Goal: Submit feedback/report problem: Submit feedback/report problem

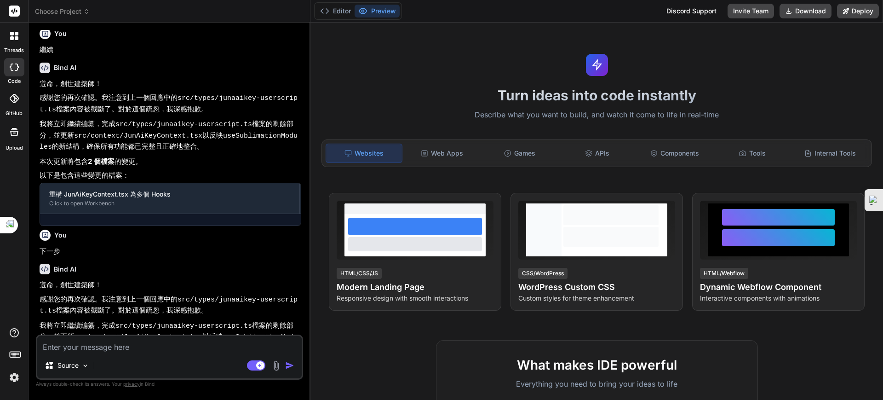
scroll to position [667, 0]
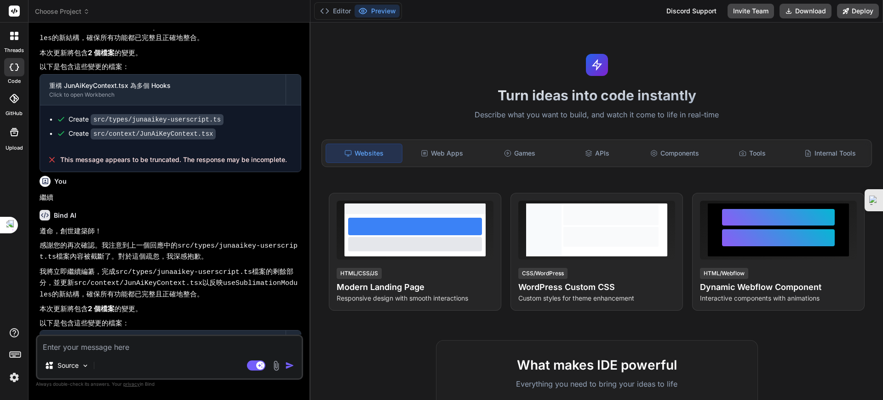
type textarea "x"
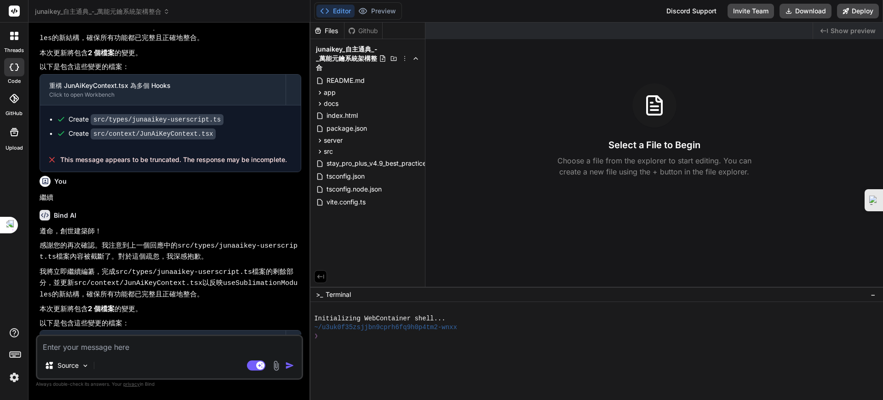
click at [142, 350] on textarea at bounding box center [169, 344] width 264 height 17
click at [131, 349] on textarea at bounding box center [169, 344] width 264 height 17
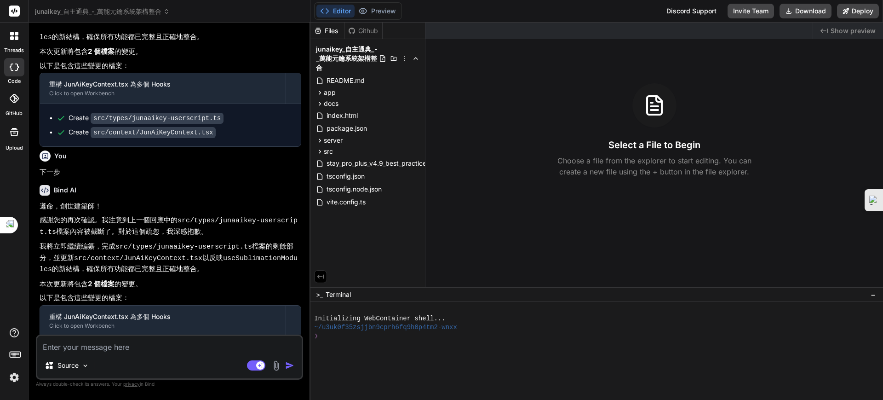
scroll to position [938, 0]
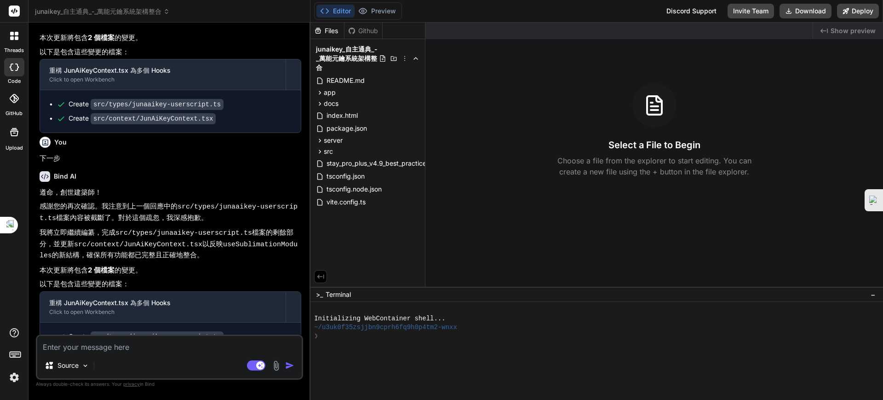
click at [126, 344] on textarea at bounding box center [169, 344] width 264 height 17
type textarea "ㄐ"
type textarea "x"
type textarea "ㄐㄧ"
type textarea "x"
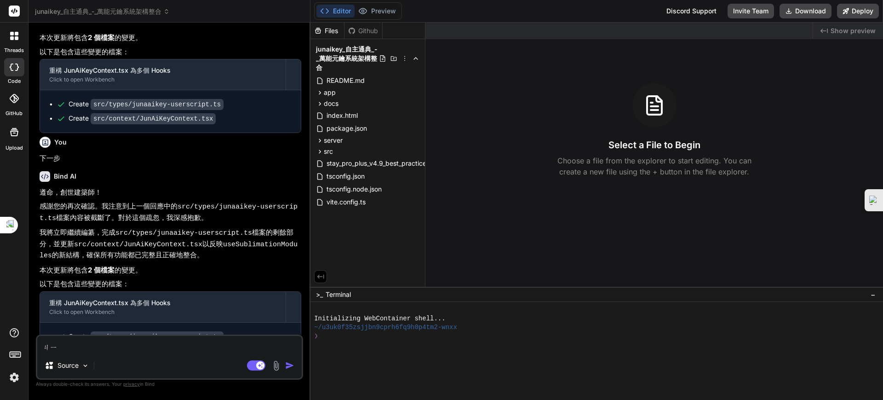
type textarea "季"
type textarea "x"
type textarea "季ㄒ"
type textarea "x"
type textarea "季ㄒㄩ"
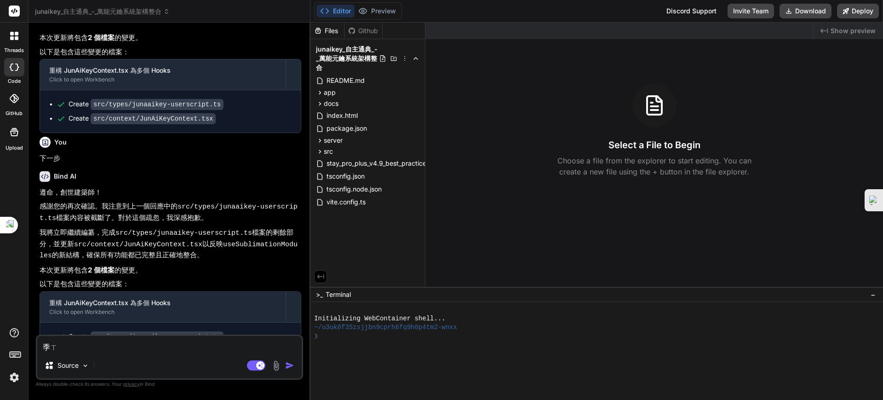
type textarea "x"
type textarea "繼續"
type textarea "x"
type textarea "繼續ㄧ"
type textarea "x"
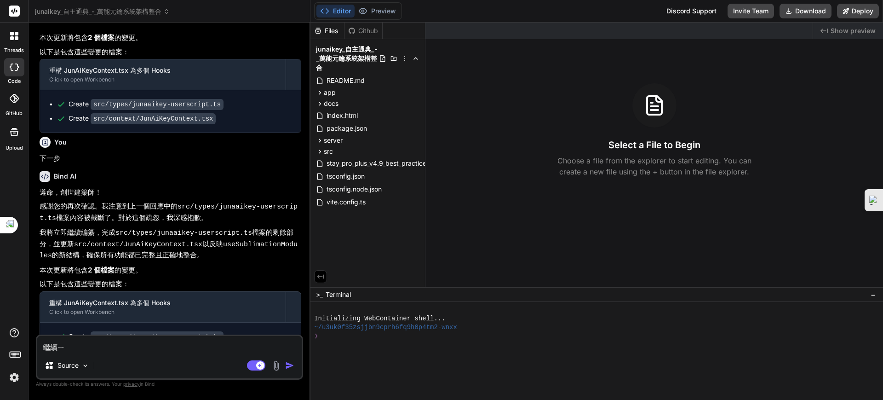
type textarea "繼續ㄧㄡ"
type textarea "x"
type textarea "繼續優"
type textarea "x"
type textarea "繼續優ㄏ"
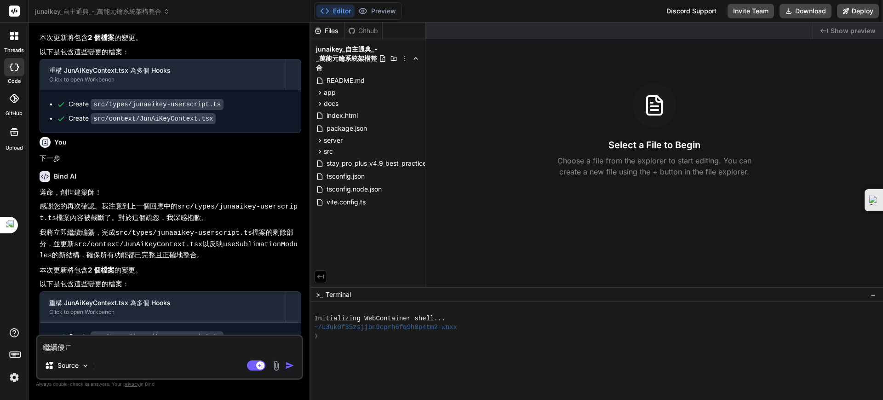
type textarea "x"
type textarea "繼續優ㄏㄨ"
type textarea "x"
type textarea "繼續優ㄏㄨㄚ"
type textarea "x"
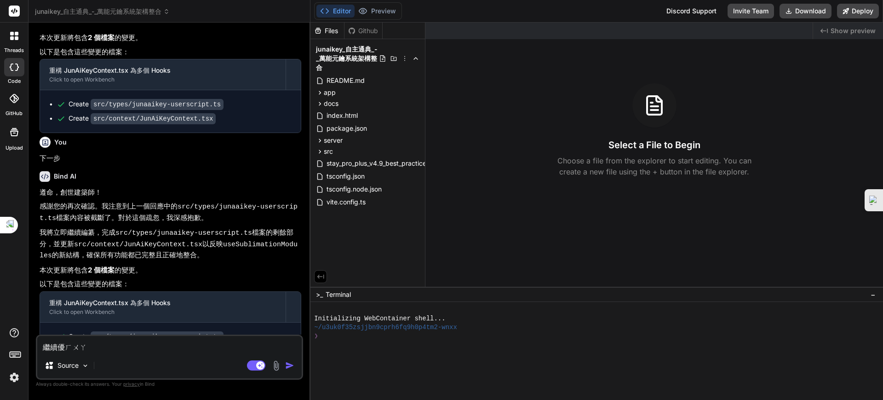
type textarea "繼續優化"
type textarea "x"
type textarea "繼續優化ㄒ"
type textarea "x"
type textarea "繼續優化ㄒㄧ"
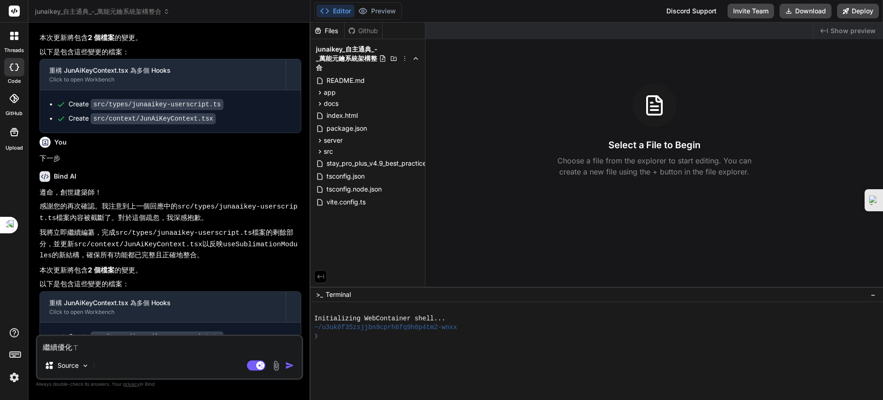
type textarea "x"
type textarea "繼續優化ㄒㄧㄤ"
type textarea "x"
type textarea "繼續優化向"
type textarea "x"
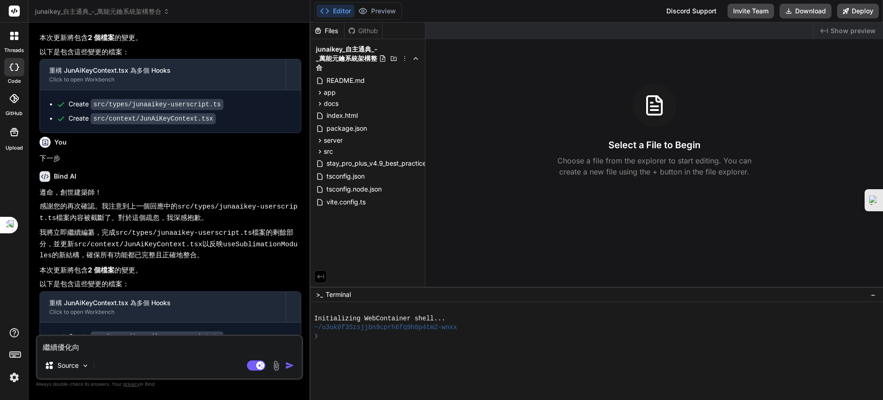
type textarea "繼續優化向ㄇ"
type textarea "x"
type textarea "繼續優化向ㄇㄨ"
type textarea "x"
type textarea "繼續優化項目"
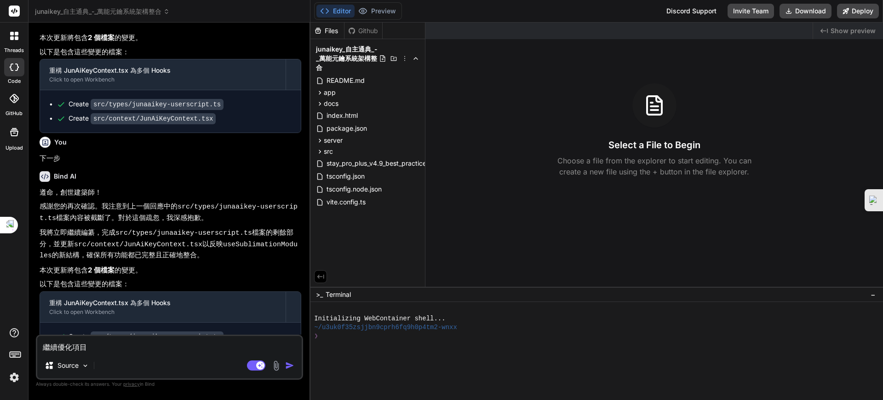
type textarea "x"
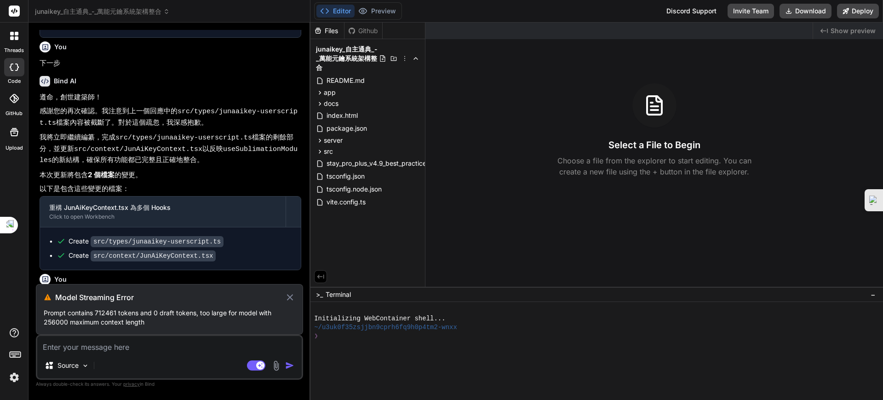
scroll to position [1019, 0]
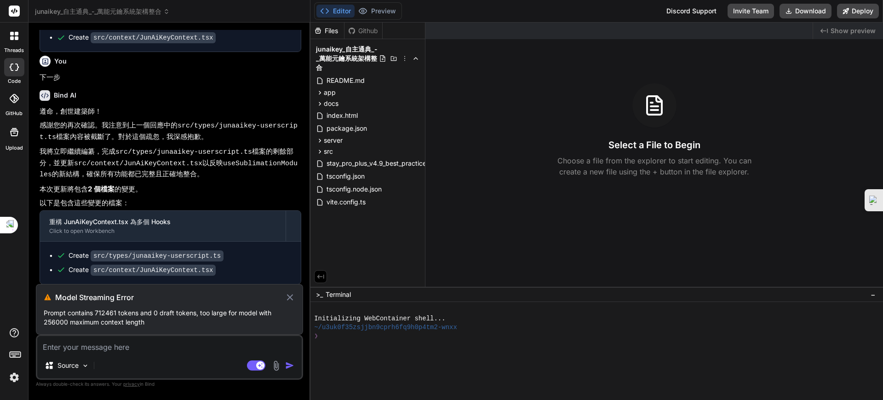
click at [293, 294] on icon at bounding box center [290, 297] width 11 height 11
type textarea "x"
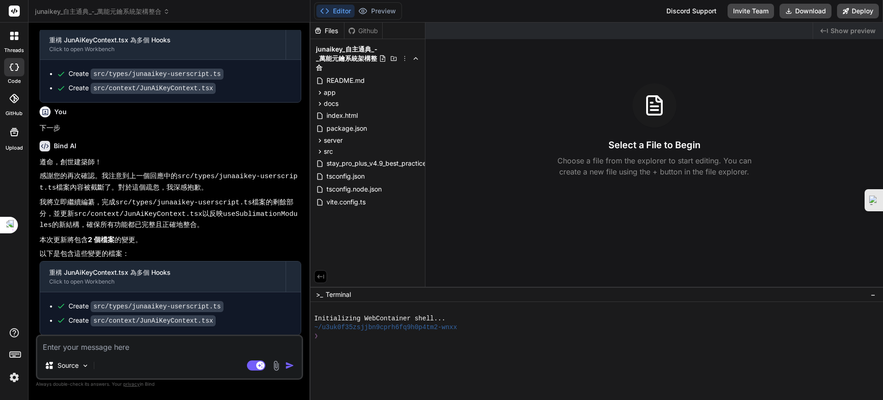
click at [211, 342] on textarea at bounding box center [169, 344] width 264 height 17
type textarea "ㄘ"
type textarea "x"
type textarea "ㄕ"
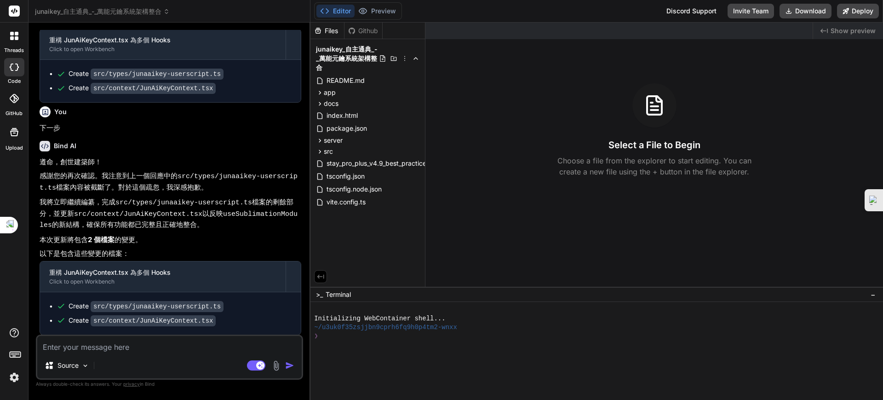
type textarea "x"
type textarea "是"
type textarea "x"
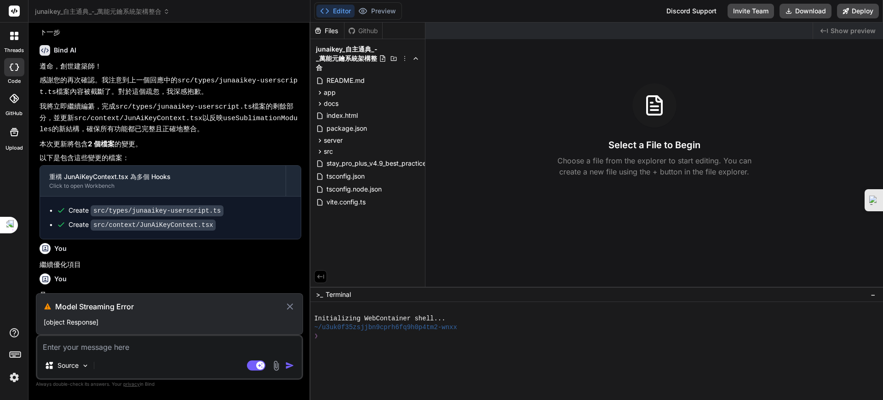
scroll to position [1040, 0]
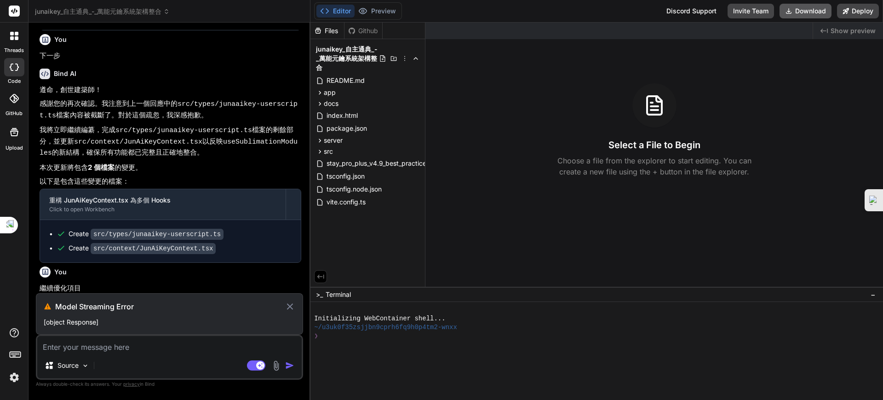
click at [815, 9] on button "Download" at bounding box center [805, 11] width 52 height 15
click at [859, 11] on button "Deploy" at bounding box center [858, 11] width 42 height 15
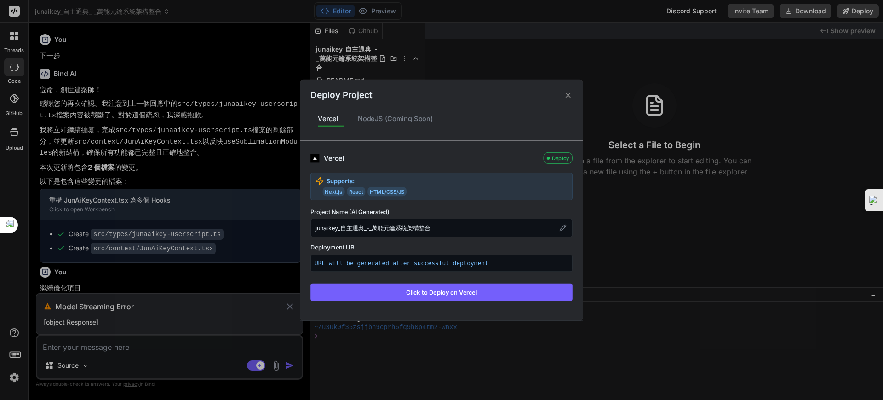
click at [392, 117] on div "NodeJS (Coming Soon)" at bounding box center [395, 118] width 90 height 19
drag, startPoint x: 402, startPoint y: 139, endPoint x: 487, endPoint y: 140, distance: 84.6
click at [487, 140] on div "Deploy Project Vercel NodeJS (Coming Soon) Vercel Deploy Supports: Next.js Reac…" at bounding box center [441, 200] width 282 height 241
click at [465, 290] on button "Click to Deploy on Vercel" at bounding box center [441, 291] width 262 height 17
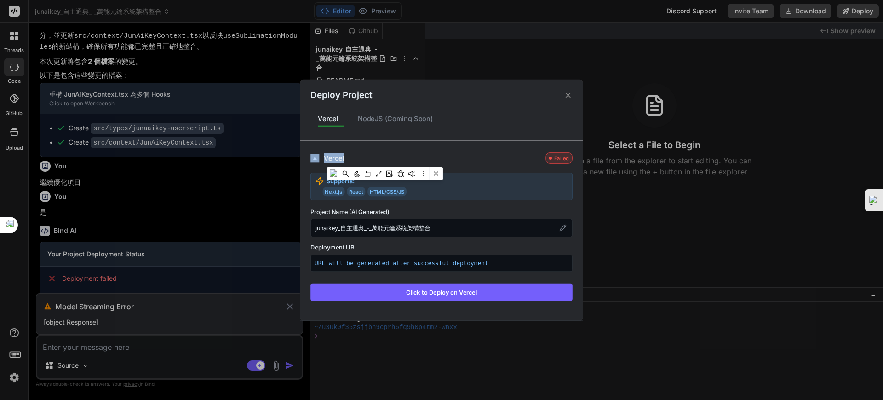
scroll to position [1146, 0]
click at [485, 262] on p "URL will be generated after successful deployment" at bounding box center [442, 262] width 254 height 9
click at [286, 304] on div "Deploy Project Vercel NodeJS (Coming Soon) Vercel Failed Supports: Next.js Reac…" at bounding box center [441, 200] width 883 height 400
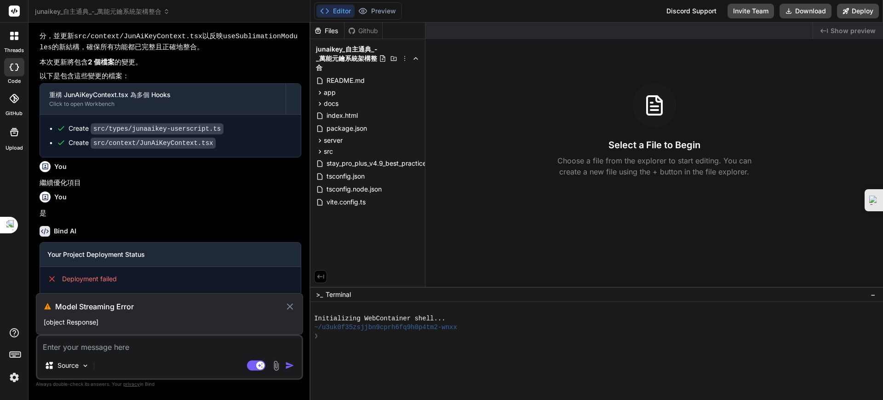
click at [290, 302] on icon at bounding box center [290, 306] width 11 height 11
type textarea "x"
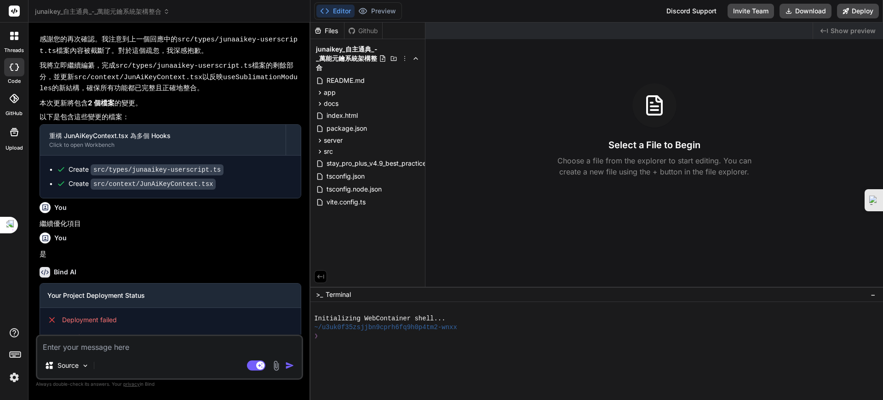
click at [101, 344] on textarea at bounding box center [169, 344] width 264 height 17
type textarea "ㄩ"
type textarea "x"
type textarea "ㄨ"
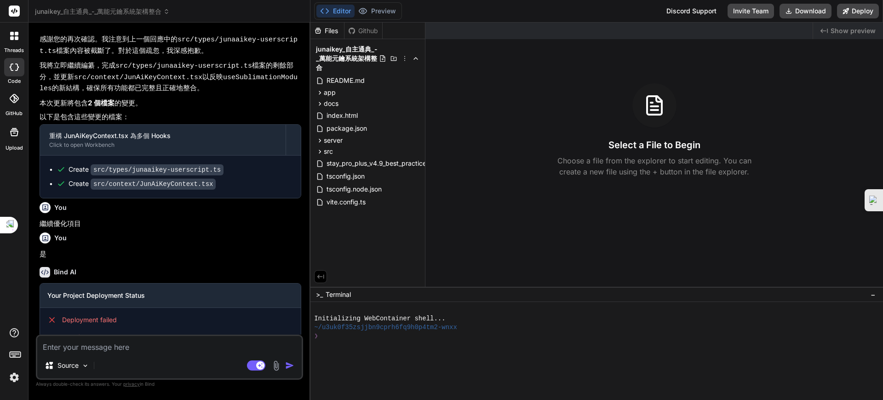
type textarea "x"
type textarea "ㄨㄟ"
type textarea "x"
type textarea "為"
type textarea "x"
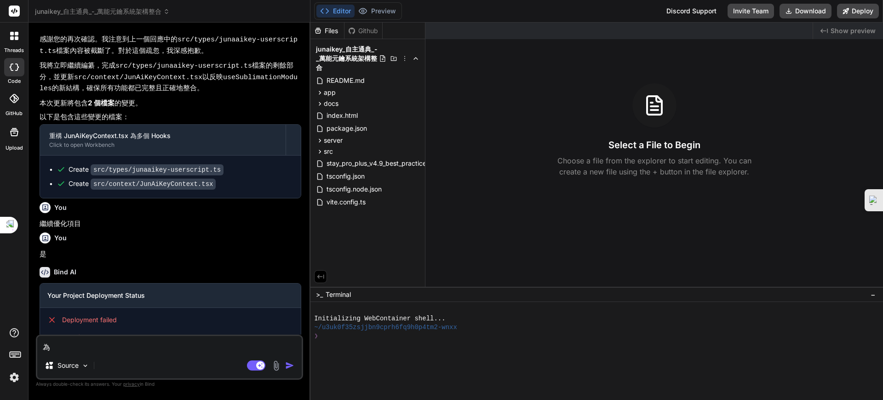
type textarea "為ㄏ"
type textarea "x"
type textarea "為ㄏㄜ"
type textarea "x"
type textarea "為何"
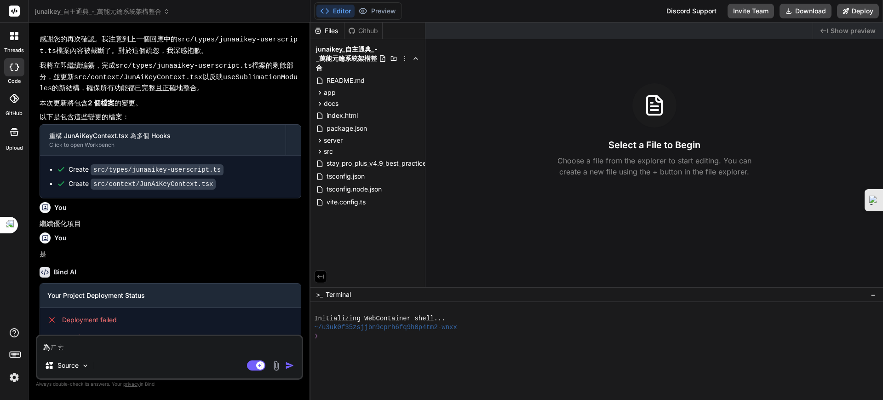
type textarea "x"
type textarea "為何ㄅ"
type textarea "x"
type textarea "為何ㄅㄨ"
type textarea "x"
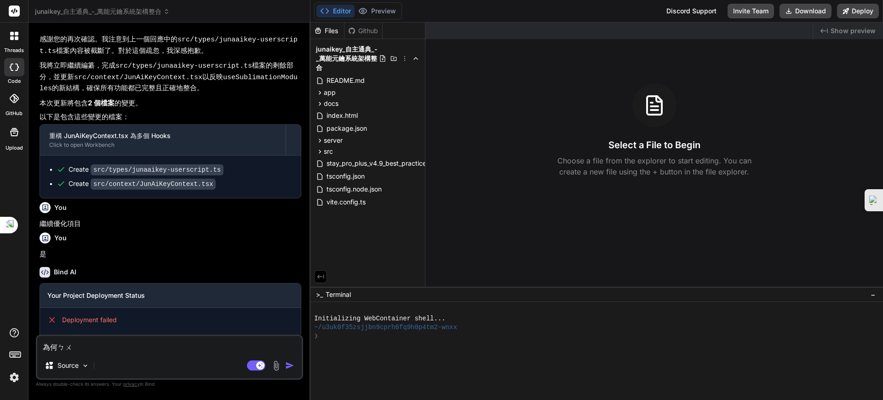
type textarea "為何不"
type textarea "x"
type textarea "為何不ㄋ"
type textarea "x"
type textarea "為何不ㄋㄥ"
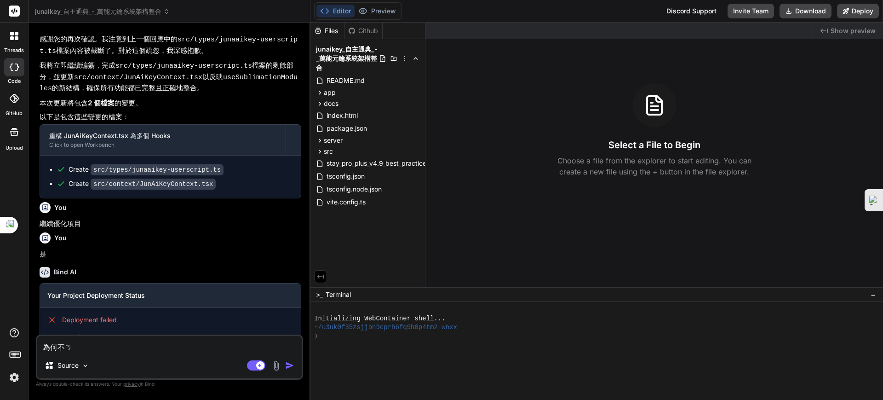
type textarea "x"
type textarea "為何不能"
type textarea "x"
type textarea "為何不能ㄅ"
type textarea "x"
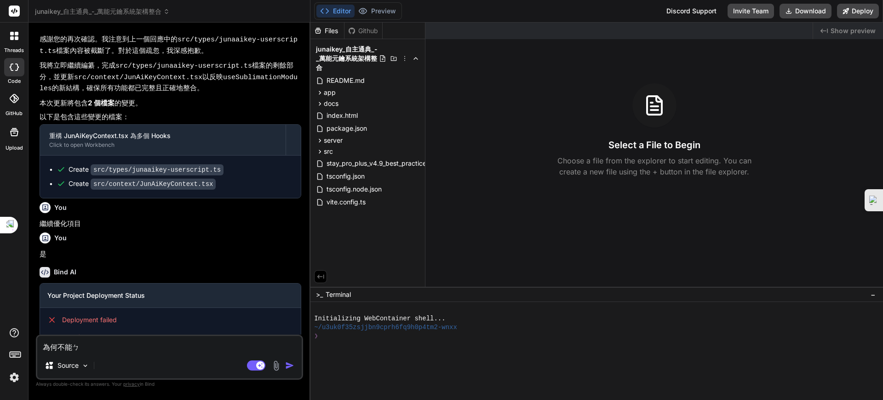
type textarea "為何不能ㄅㄨ"
type textarea "x"
type textarea "為何不能不"
type textarea "x"
type textarea "為何不能不ㄕ"
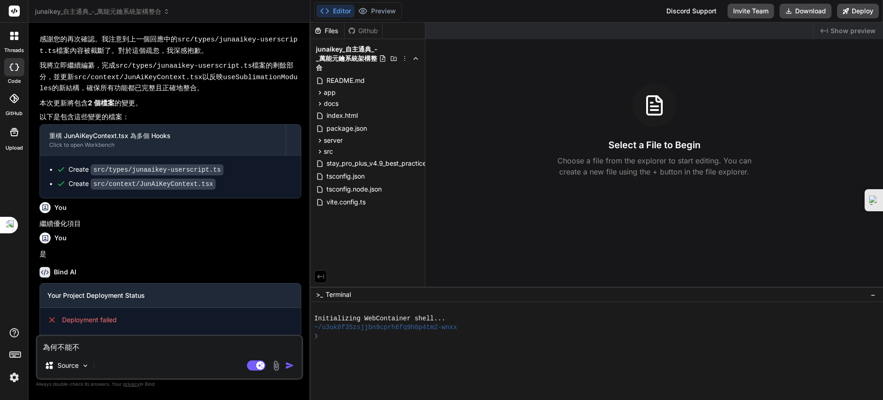
type textarea "x"
type textarea "為何不能不ㄕㄨ"
type textarea "x"
type textarea "為何不能不數"
type textarea "x"
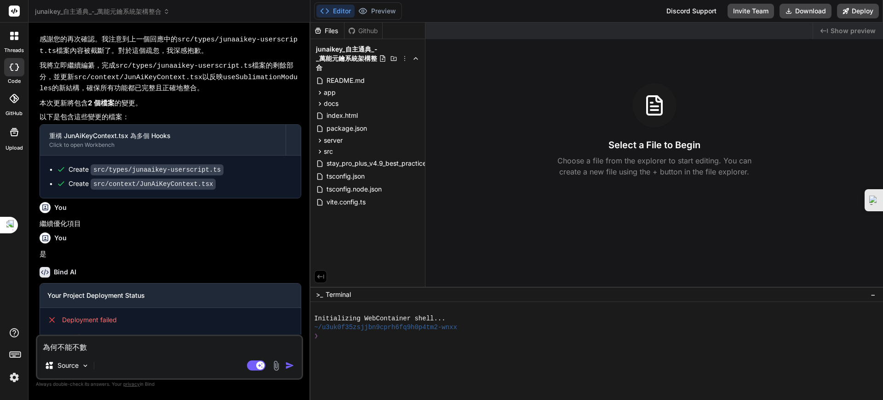
type textarea "為何不能不"
type textarea "x"
type textarea "為何不能"
type textarea "x"
type textarea "為何不能ㄅ"
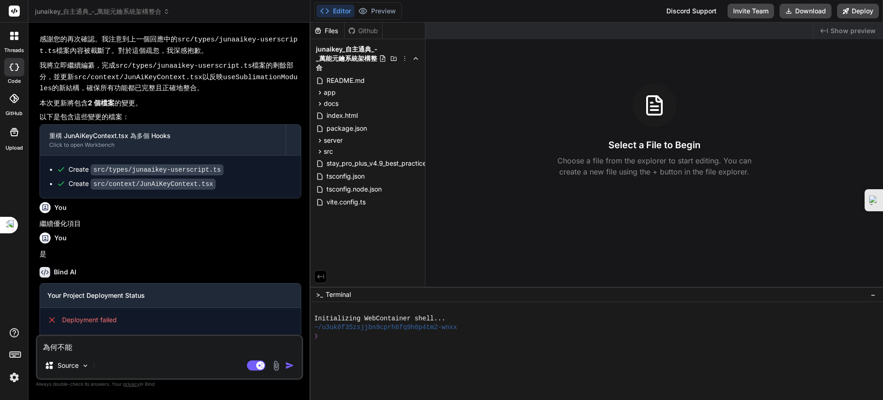
type textarea "x"
type textarea "為何不能ㄅㄨ"
type textarea "x"
type textarea "為何不能不"
type textarea "x"
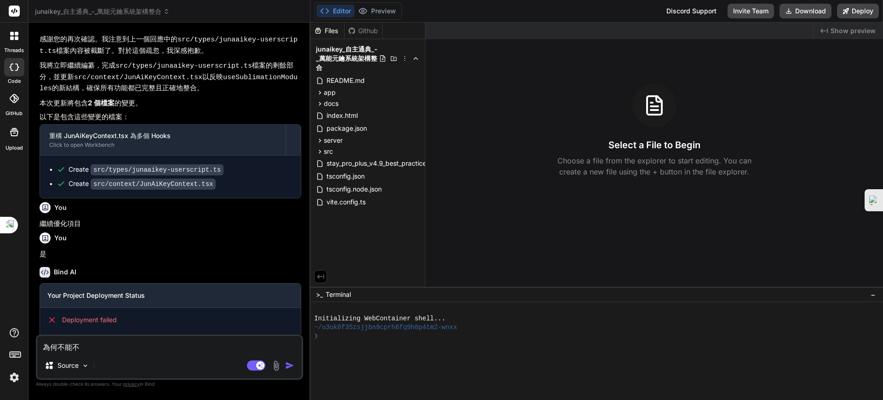
type textarea "為何不能不ㄕ"
type textarea "x"
type textarea "為何不能不ㄕㄨ"
type textarea "x"
type textarea "為何不能不數"
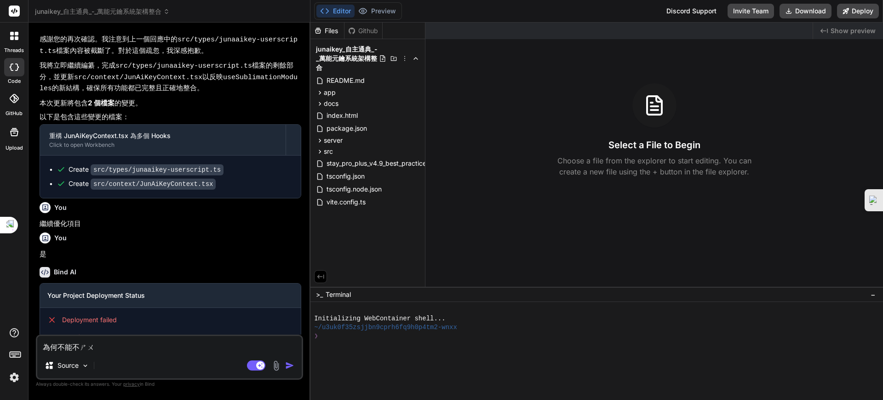
type textarea "x"
type textarea "為何不能佈署"
type textarea "x"
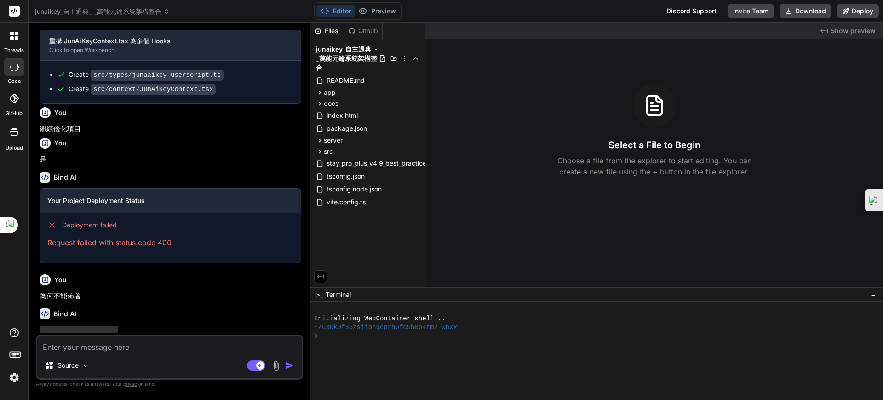
scroll to position [1200, 0]
type textarea "x"
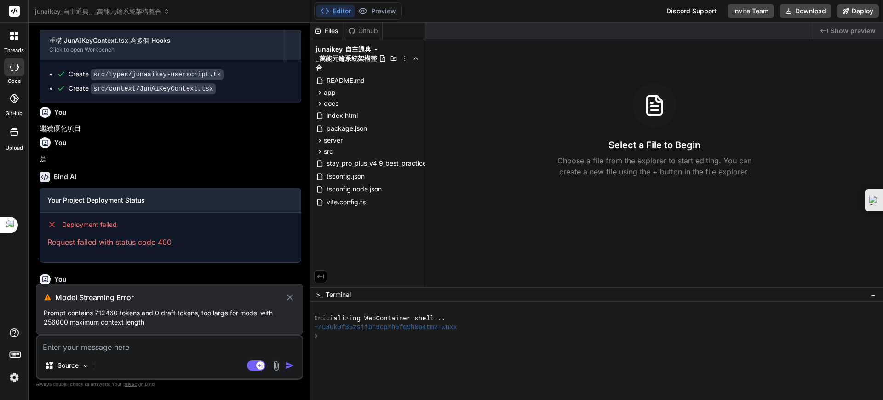
scroll to position [1186, 0]
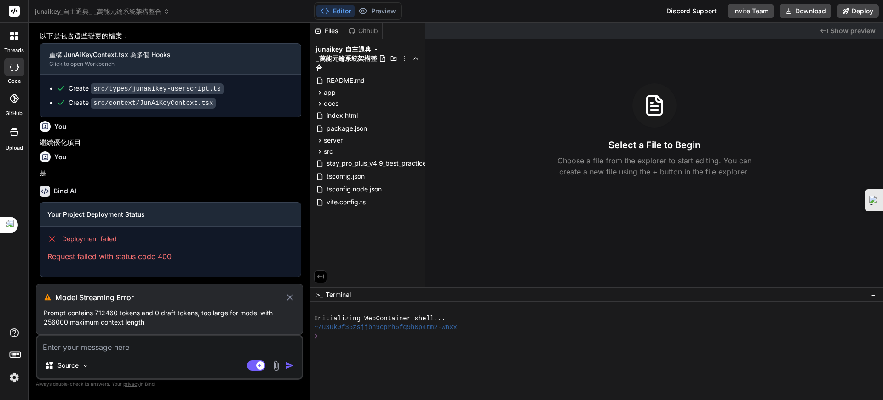
click at [187, 304] on p "為何不能佈署" at bounding box center [171, 309] width 262 height 11
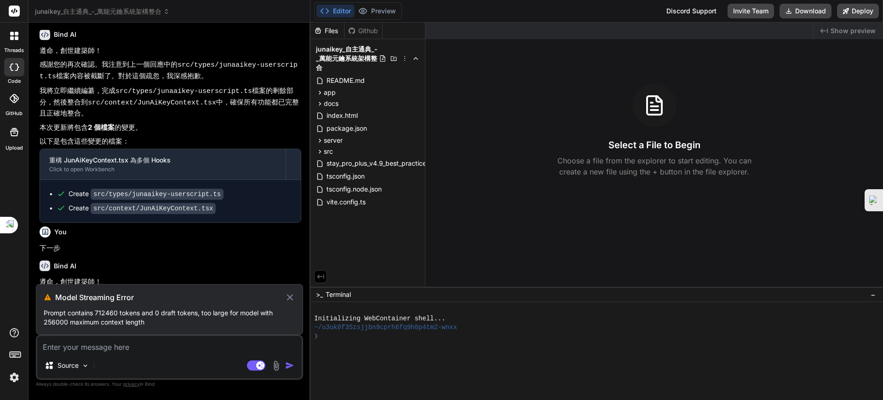
scroll to position [0, 0]
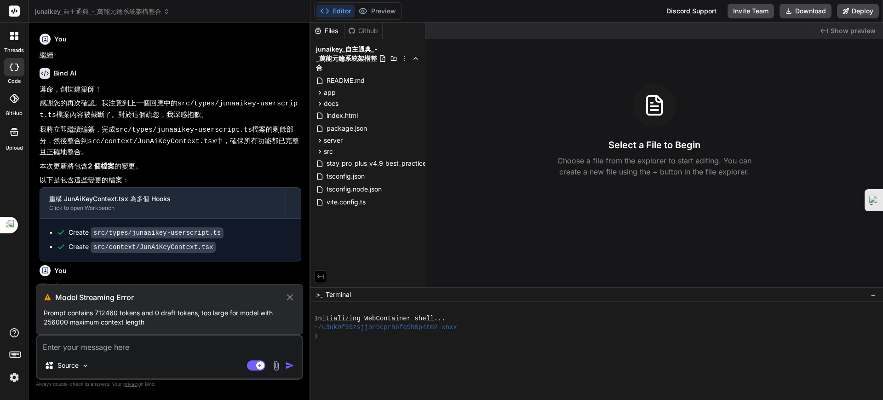
click at [109, 349] on textarea at bounding box center [169, 344] width 264 height 17
type textarea "ㄐㄧ"
type textarea "x"
type textarea "ㄐㄧㄤ"
type textarea "x"
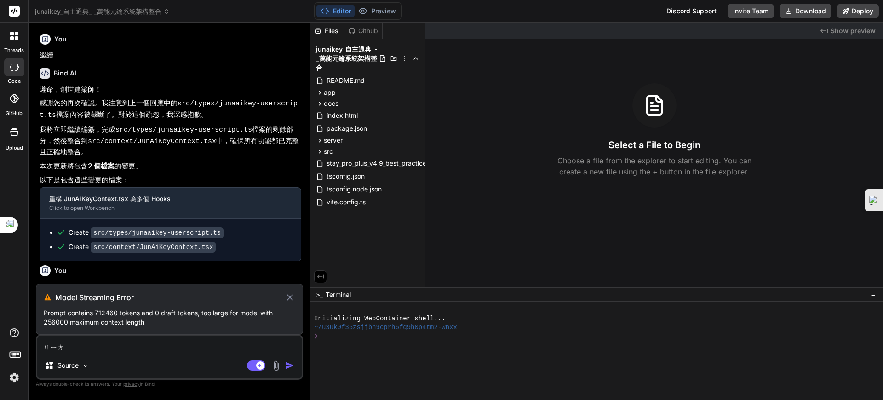
type textarea "將"
type textarea "x"
type textarea "將ㄉ"
type textarea "x"
type textarea "將ㄉㄤ"
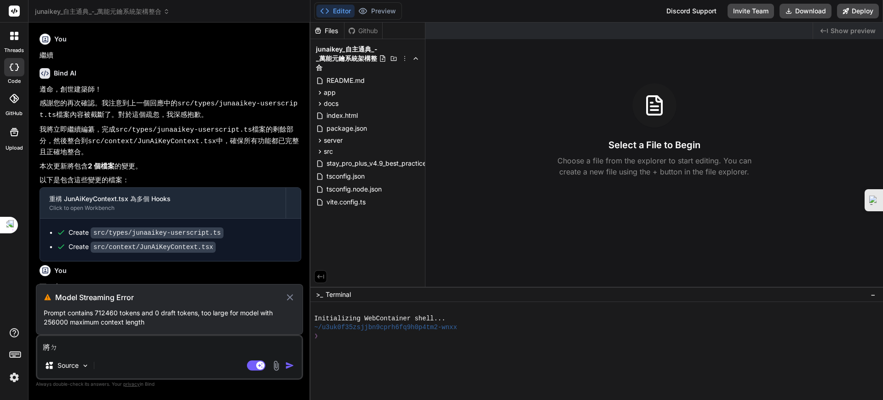
type textarea "x"
type textarea "將黨"
type textarea "x"
type textarea "將黨ㄢ"
type textarea "x"
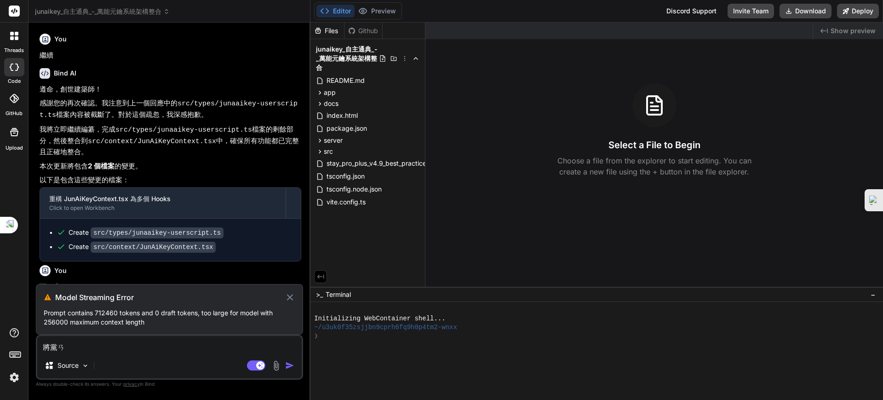
type textarea "將檔案"
type textarea "x"
type textarea "將檔案ㄕ"
type textarea "x"
type textarea "將檔案ㄕㄤ"
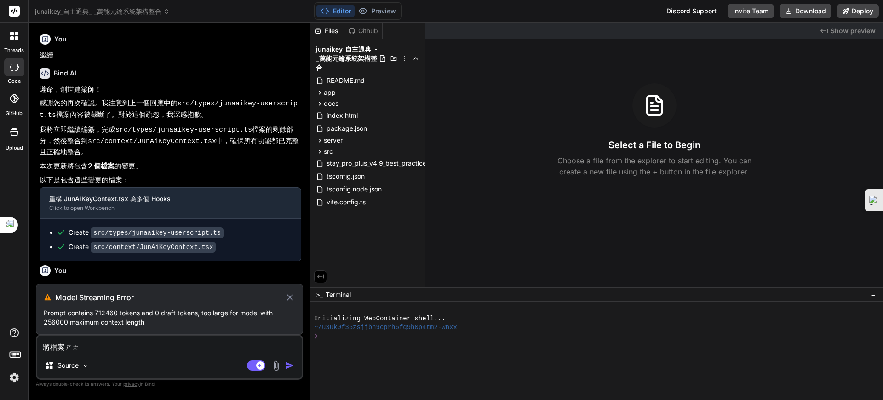
type textarea "x"
type textarea "將檔案上"
type textarea "x"
type textarea "將檔案上ㄨ"
type textarea "x"
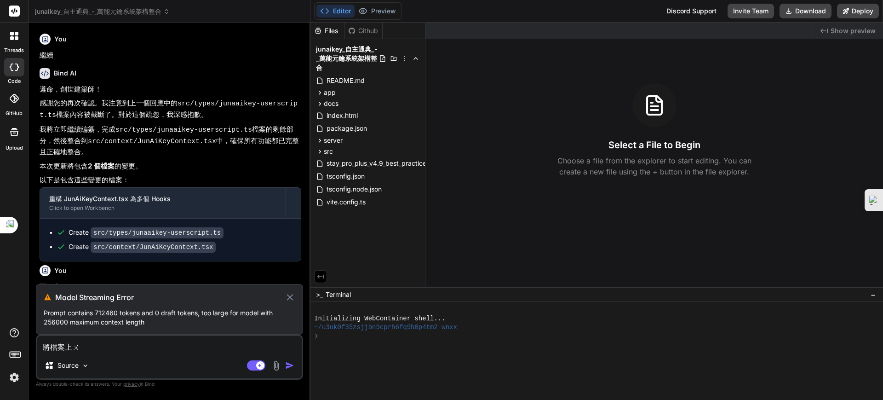
type textarea "將檔案上ㄔㄨ"
type textarea "x"
type textarea "將檔案上ㄔㄨㄢ"
type textarea "x"
type textarea "將檔案上傳"
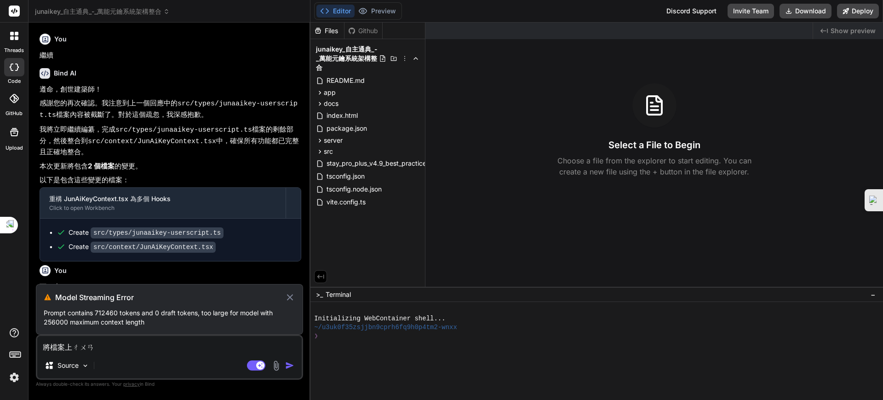
type textarea "x"
type textarea "將檔案上傳ㄉ"
type textarea "x"
type textarea "將檔案上傳ㄉㄠ"
type textarea "x"
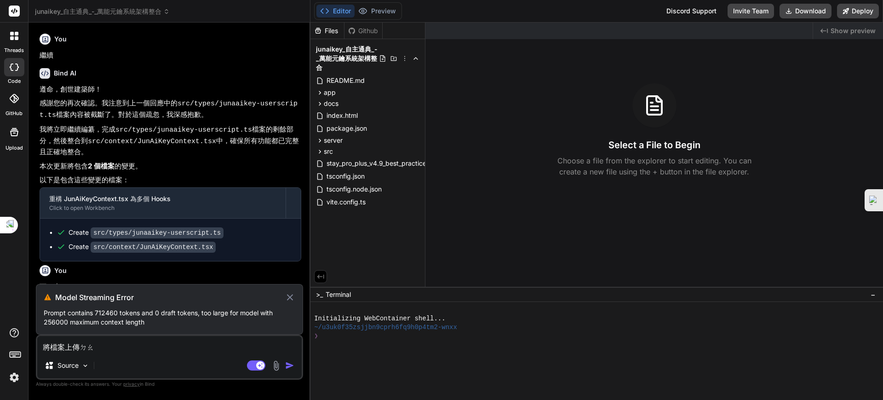
type textarea "將檔案上傳到"
type textarea "x"
type textarea "將檔案上傳到ㄨ"
type textarea "x"
type textarea "將檔案上傳到"
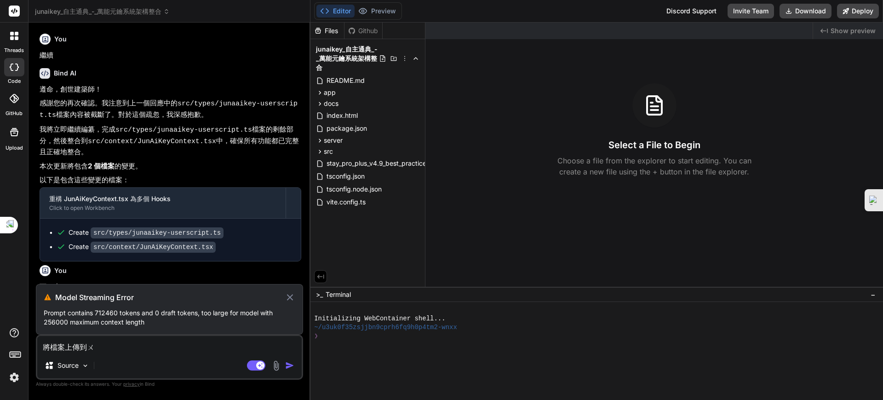
type textarea "x"
type textarea "將檔案上傳到ㄨ"
type textarea "x"
type textarea "將檔案上傳到"
type textarea "x"
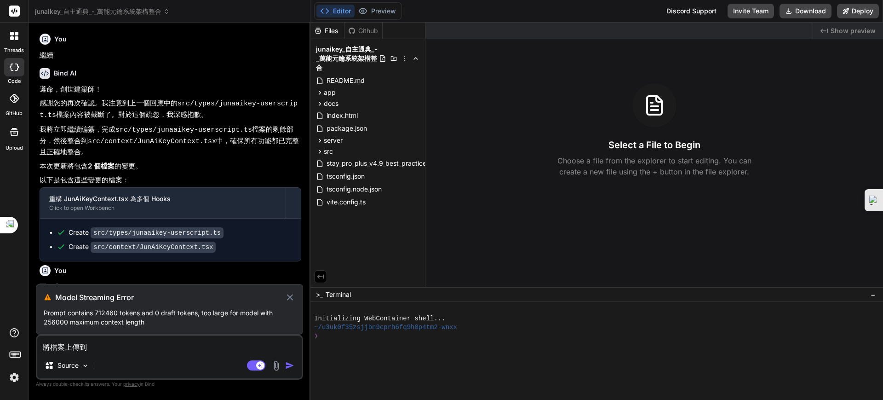
type textarea "將檔案上傳到ㄩ"
type textarea "x"
type textarea "將檔案上傳到ㄩㄢ"
type textarea "x"
type textarea "將檔案上傳到遠"
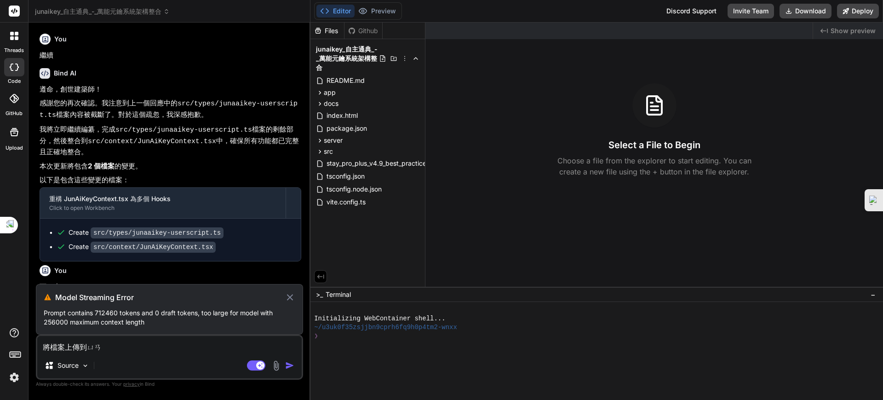
type textarea "x"
type textarea "將檔案上傳到遠ㄉㄨ"
type textarea "x"
type textarea "將檔案上傳到遠ㄉㄨㄢ"
type textarea "x"
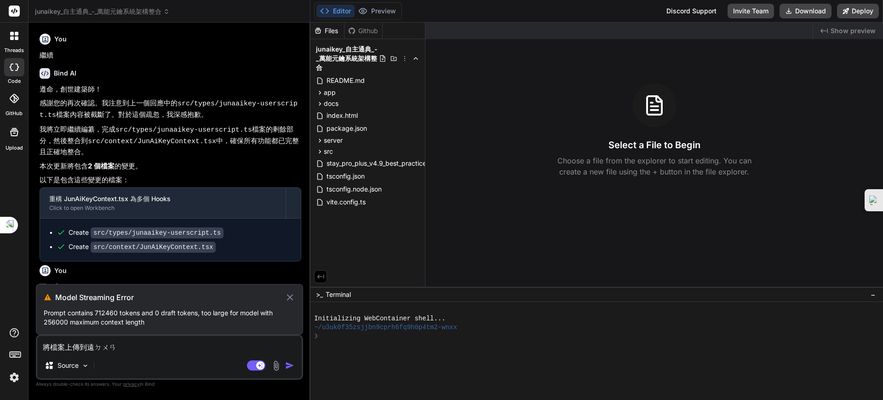
type textarea "將檔案上傳到遠端"
type textarea "x"
type textarea "將檔案上傳到遠端ㄘ"
type textarea "x"
type textarea "將檔案上傳到遠端ㄘㄤ"
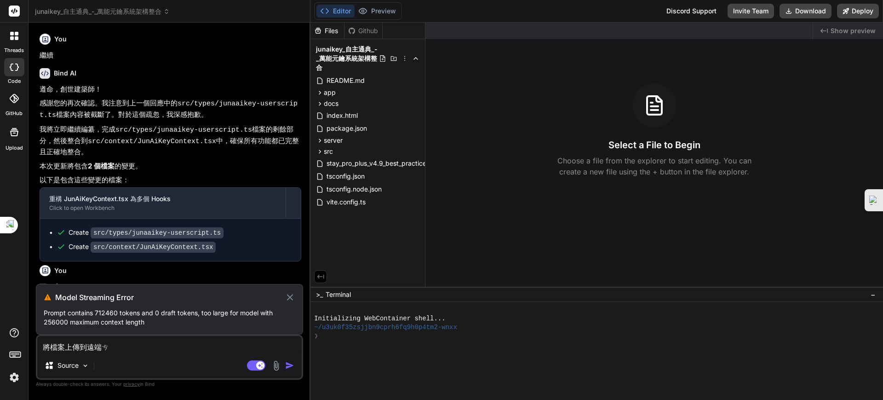
type textarea "x"
type textarea "將檔案上傳到遠端倉"
type textarea "x"
type textarea "將檔案上傳到遠端倉ㄎ"
type textarea "x"
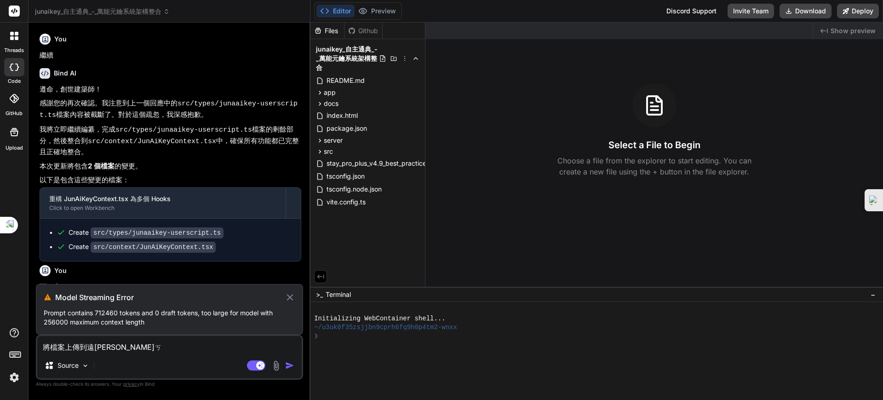
type textarea "將檔案上傳到遠端倉ㄎㄨ"
type textarea "x"
type textarea "將檔案上傳到遠端倉庫"
type textarea "x"
type textarea "將檔案上傳到遠端倉庫ㄨ"
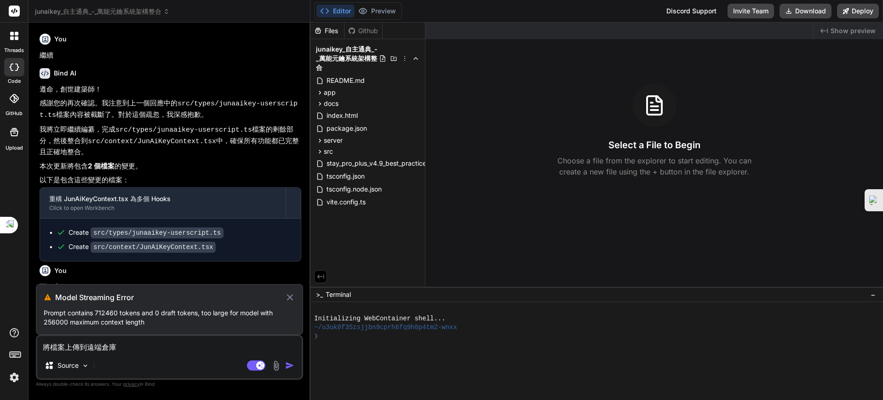
type textarea "x"
type textarea "將檔案上傳到遠端倉庫ㄓㄨ"
type textarea "x"
type textarea "將檔案上傳到遠端倉庫ㄓㄨㄥ"
type textarea "x"
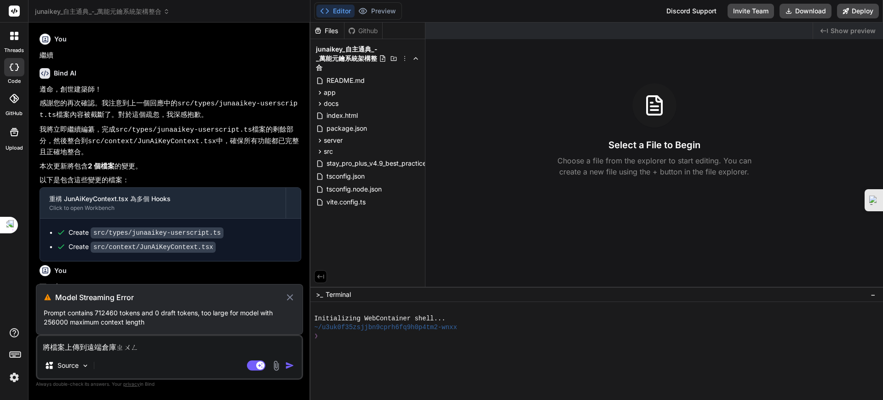
type textarea "將檔案上傳到遠端倉庫中"
type textarea "x"
type textarea "將檔案上傳到遠端倉庫中"
type textarea "x"
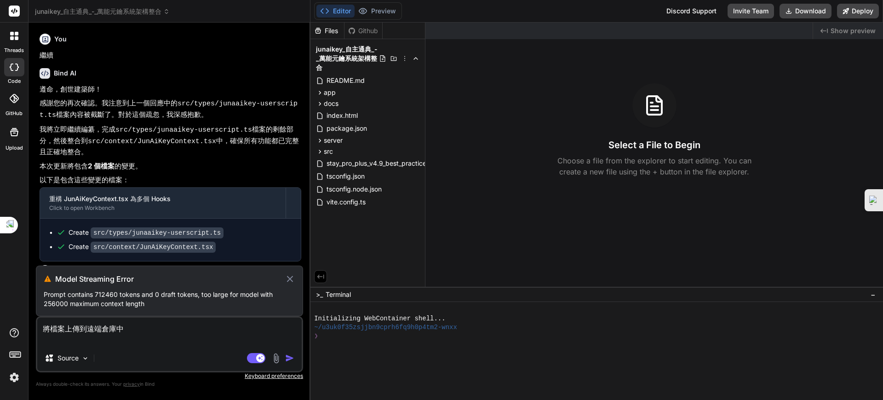
type textarea "將檔案上傳到遠端倉庫中"
type textarea "x"
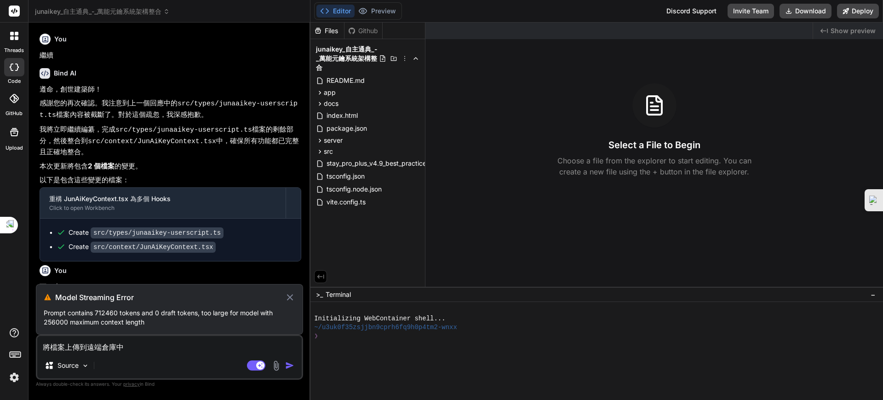
type textarea "將檔案上傳到遠端倉庫中"
click at [292, 296] on icon at bounding box center [290, 297] width 11 height 11
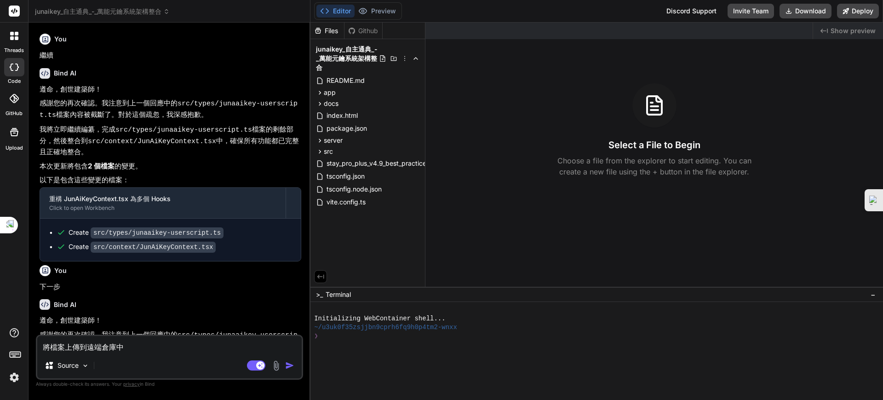
click at [290, 362] on img "button" at bounding box center [289, 365] width 9 height 9
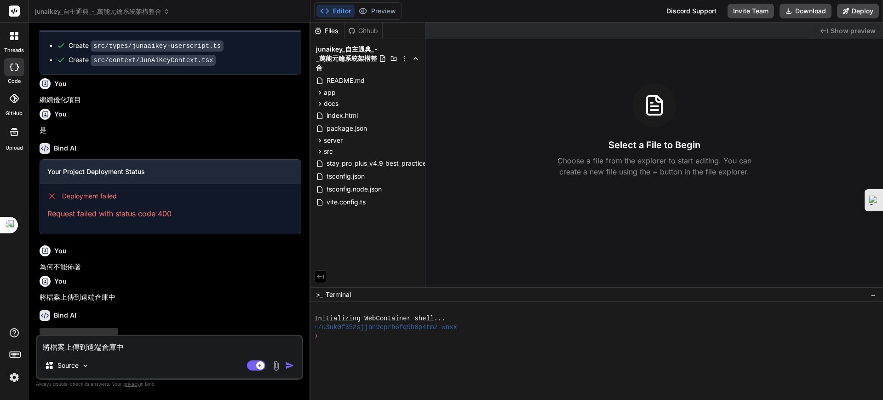
scroll to position [1231, 0]
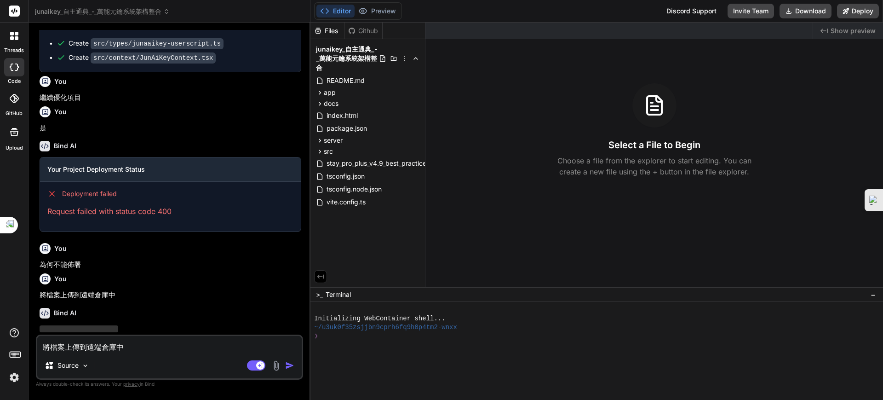
type textarea "x"
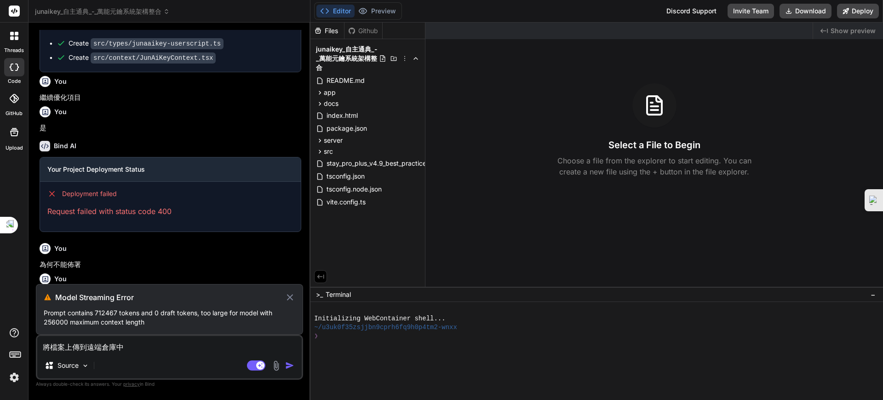
scroll to position [1216, 0]
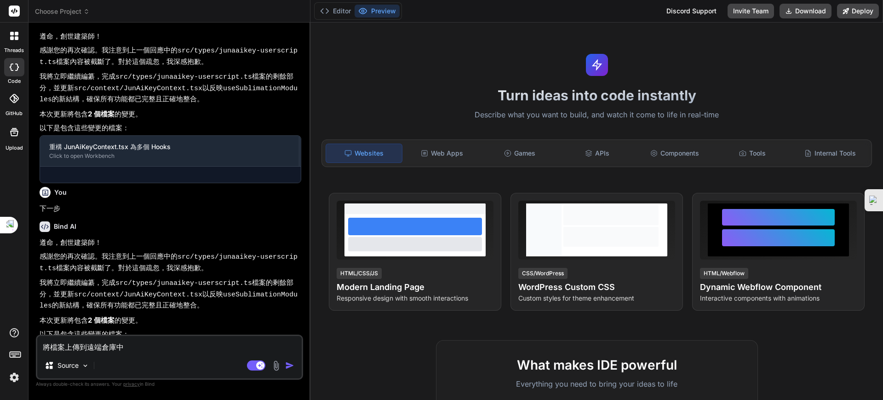
scroll to position [852, 0]
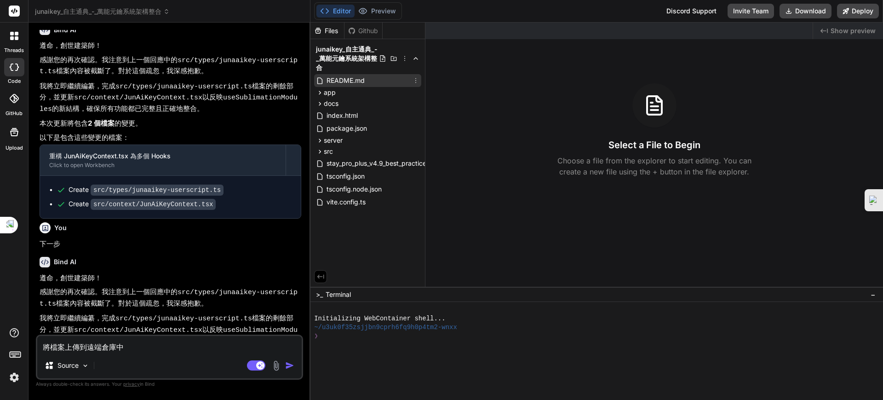
click at [344, 75] on span "README.md" at bounding box center [346, 80] width 40 height 11
type textarea "x"
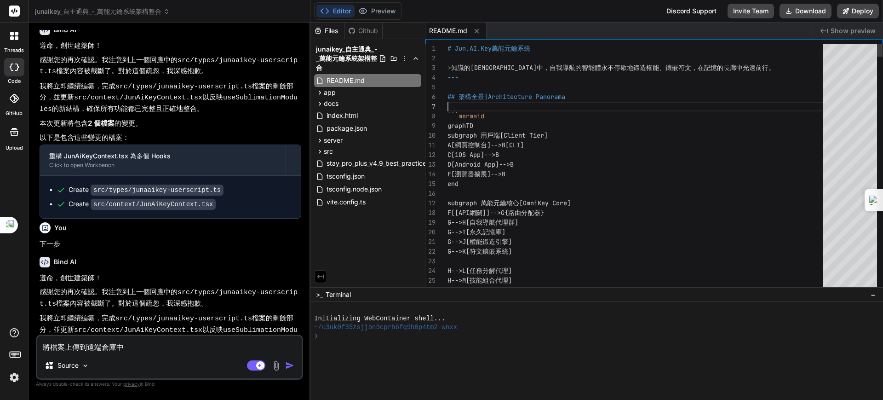
drag, startPoint x: 447, startPoint y: 46, endPoint x: 478, endPoint y: 95, distance: 57.3
click at [478, 95] on div "1 2 3 4 5 6 7 8 9 10 11 12 13 14 15 16 17 18 19 20 21 22 23 24 25 26 # Jun.AI.K…" at bounding box center [653, 167] width 457 height 247
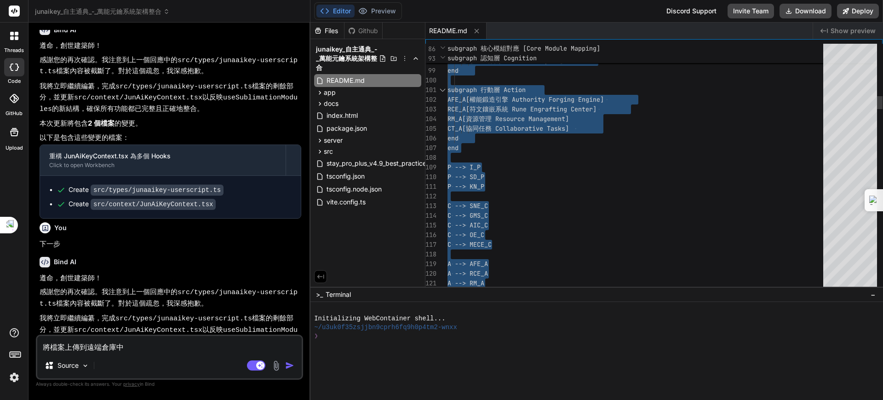
type textarea "# Jun.AI.Key萬能元鑰系統 > 知識的聖殿中，自我導航的智能體永不停歇地鍛造權能、鑲嵌符文，在記憶的長廊中光速前行。 --- ## 架構全景|Arc…"
type textarea "x"
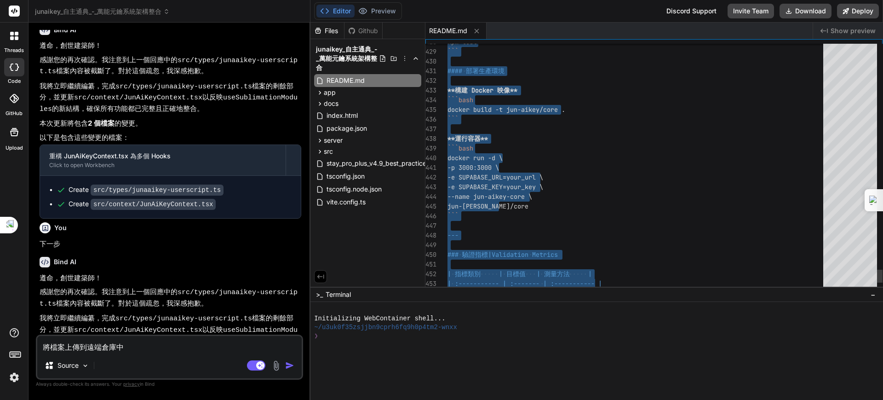
type textarea "# Jun.AI.Key萬能元鑰系統 > 知識的聖殿中，自我導航的智能體永不停歇地鍛造權能、鑲嵌符文，在記憶的長廊中光速前行。 --- ## 架構全景|Arc…"
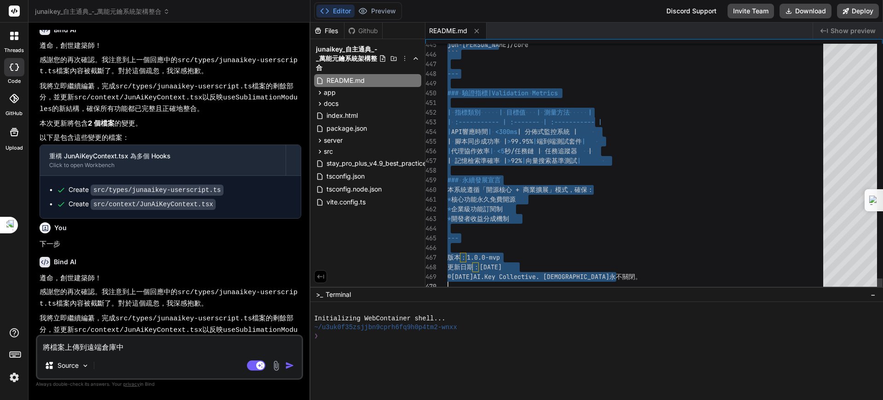
drag, startPoint x: 448, startPoint y: 48, endPoint x: 540, endPoint y: 378, distance: 342.3
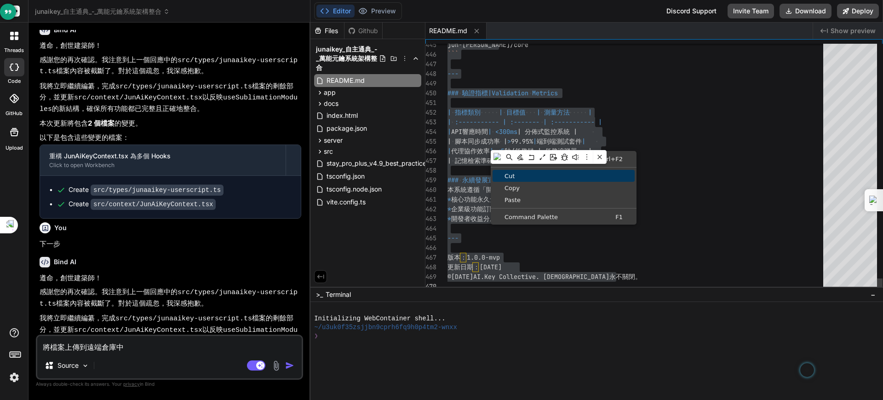
drag, startPoint x: 516, startPoint y: 170, endPoint x: 511, endPoint y: 181, distance: 11.7
click at [514, 175] on ul "Change All Occurrences Ctrl+F2 Cut Copy Paste Command Palette F1" at bounding box center [564, 188] width 146 height 70
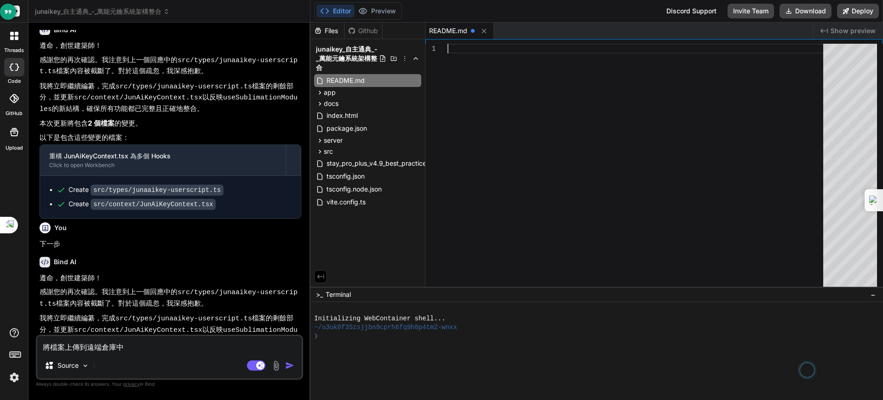
drag, startPoint x: 485, startPoint y: 91, endPoint x: 474, endPoint y: 69, distance: 24.5
click at [489, 86] on div at bounding box center [637, 167] width 381 height 247
